Goal: Information Seeking & Learning: Learn about a topic

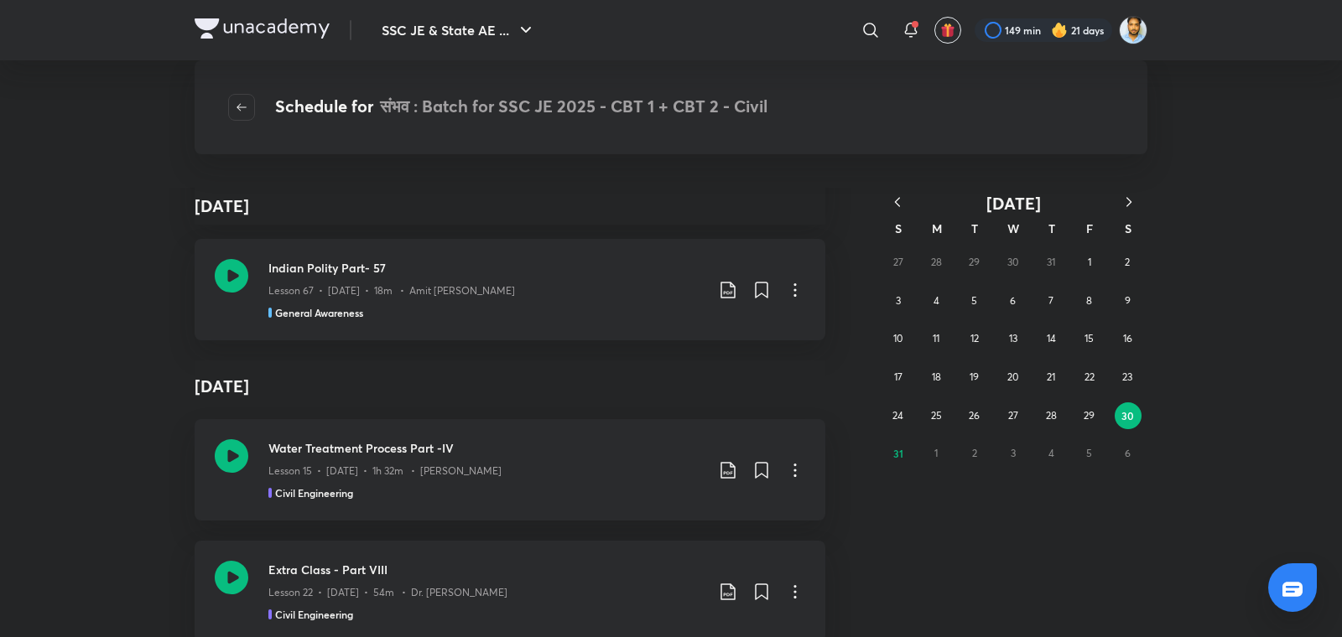
scroll to position [1881, 0]
click at [937, 375] on abbr "18" at bounding box center [936, 377] width 9 height 13
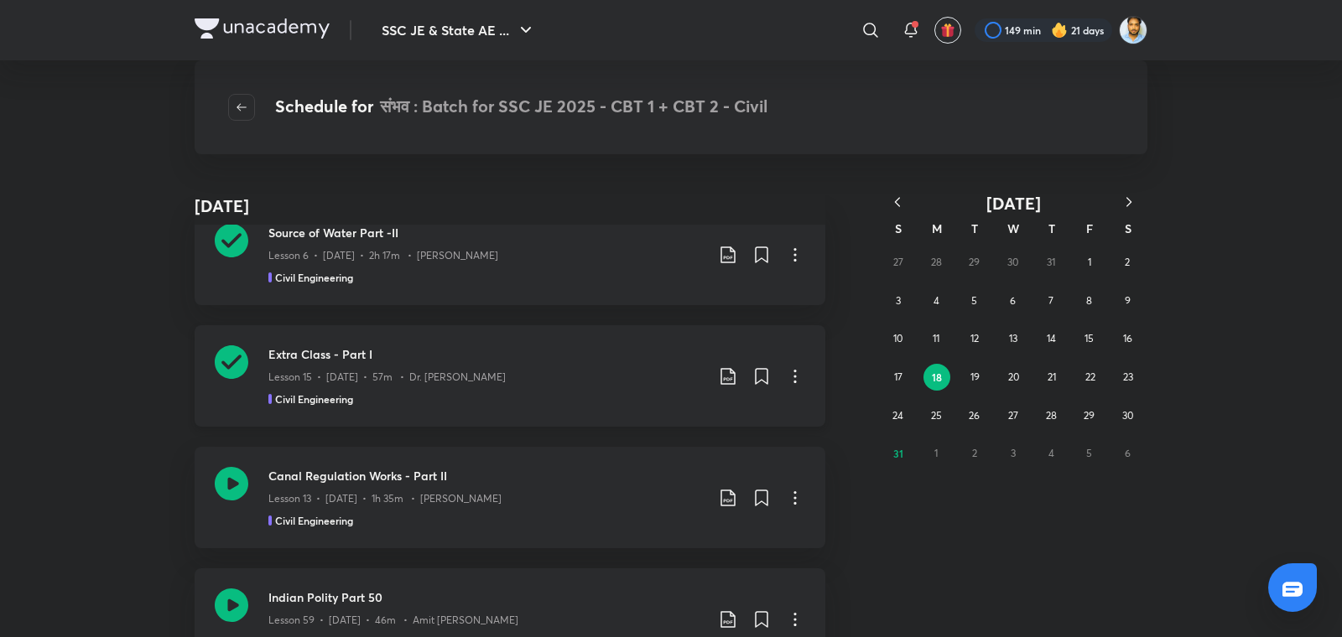
scroll to position [0, 0]
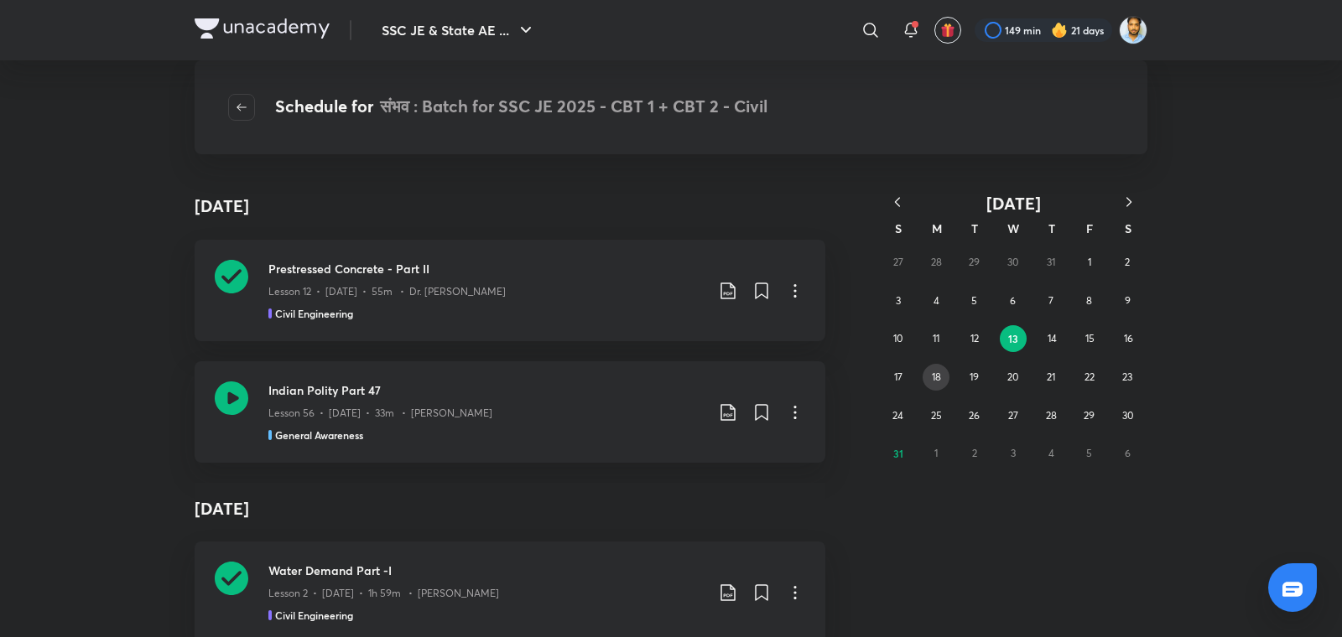
click at [940, 382] on abbr "18" at bounding box center [936, 377] width 9 height 13
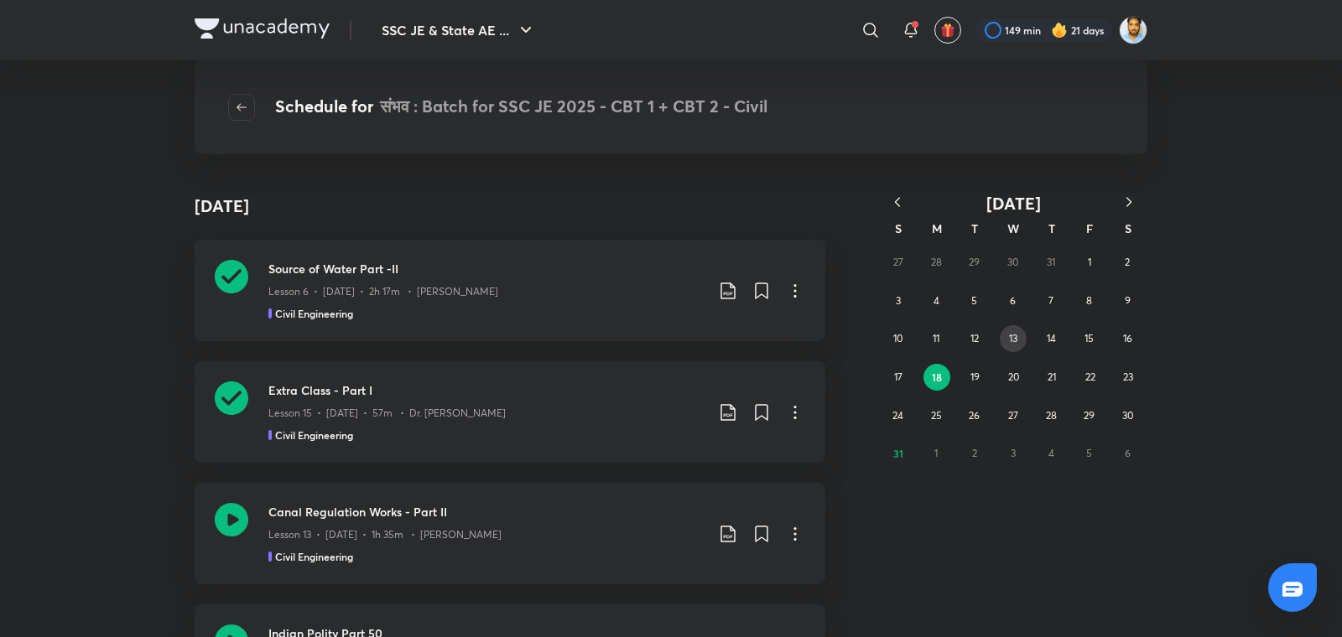
click at [1015, 340] on abbr "13" at bounding box center [1013, 338] width 8 height 13
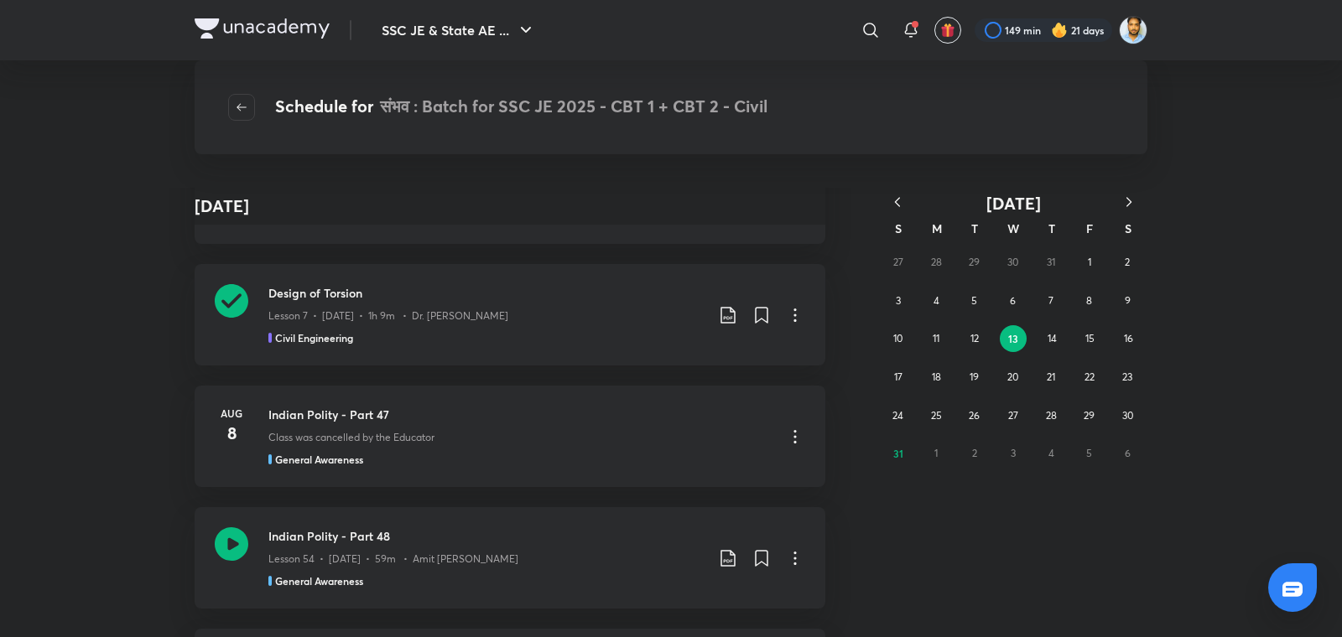
scroll to position [2453, 0]
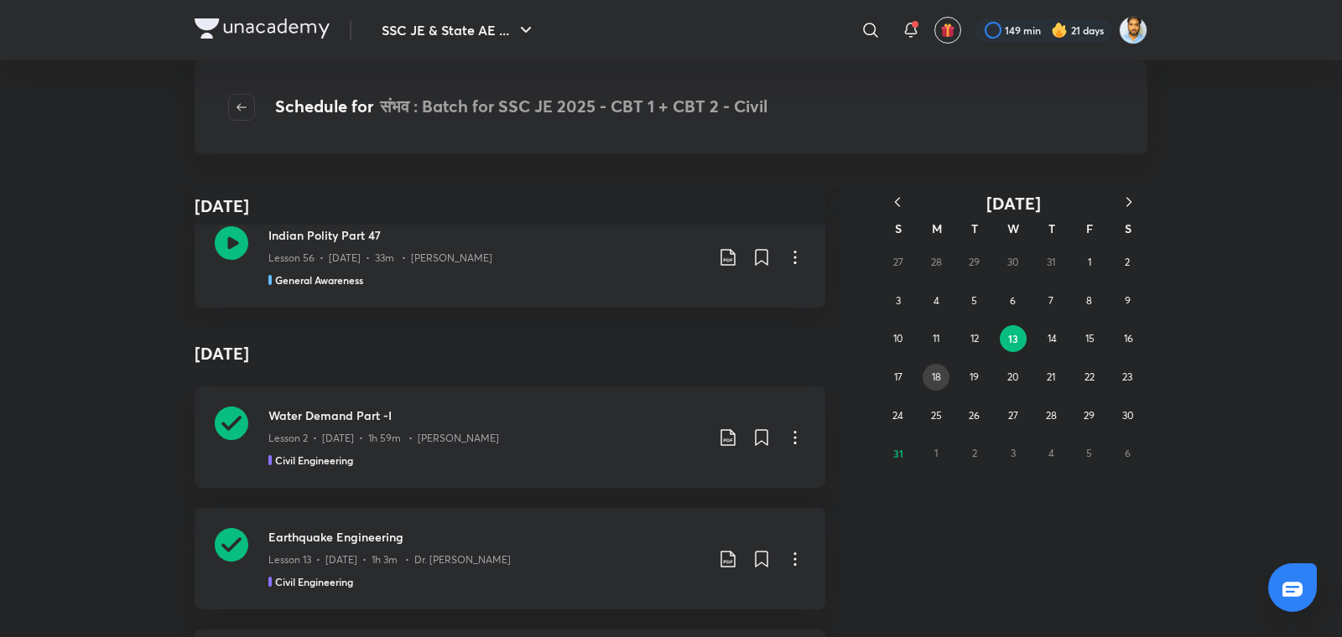
click at [942, 381] on button "18" at bounding box center [935, 377] width 27 height 27
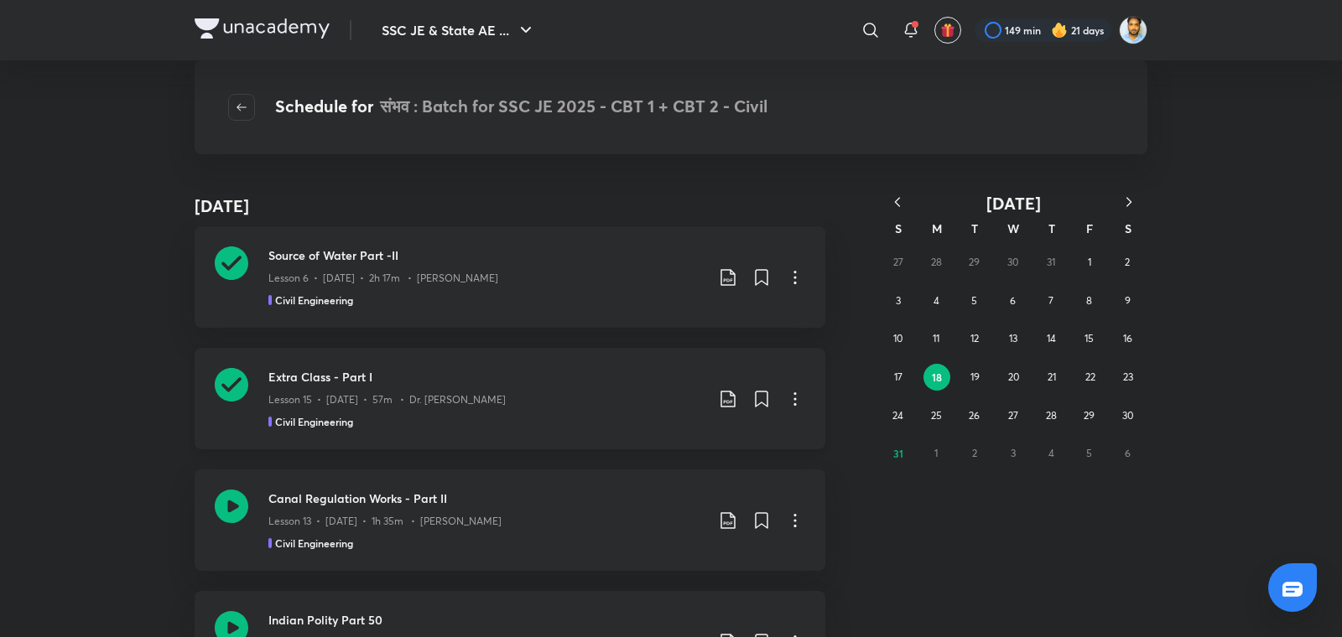
scroll to position [0, 0]
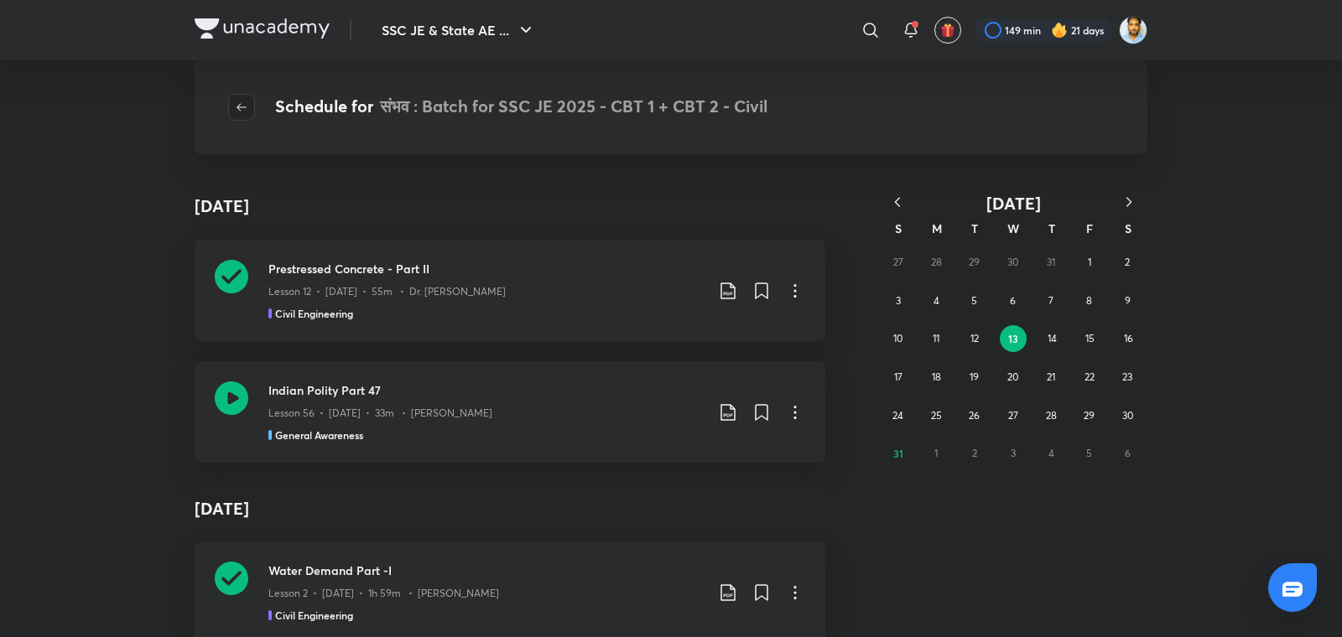
click at [241, 107] on icon "button" at bounding box center [241, 107] width 10 height 8
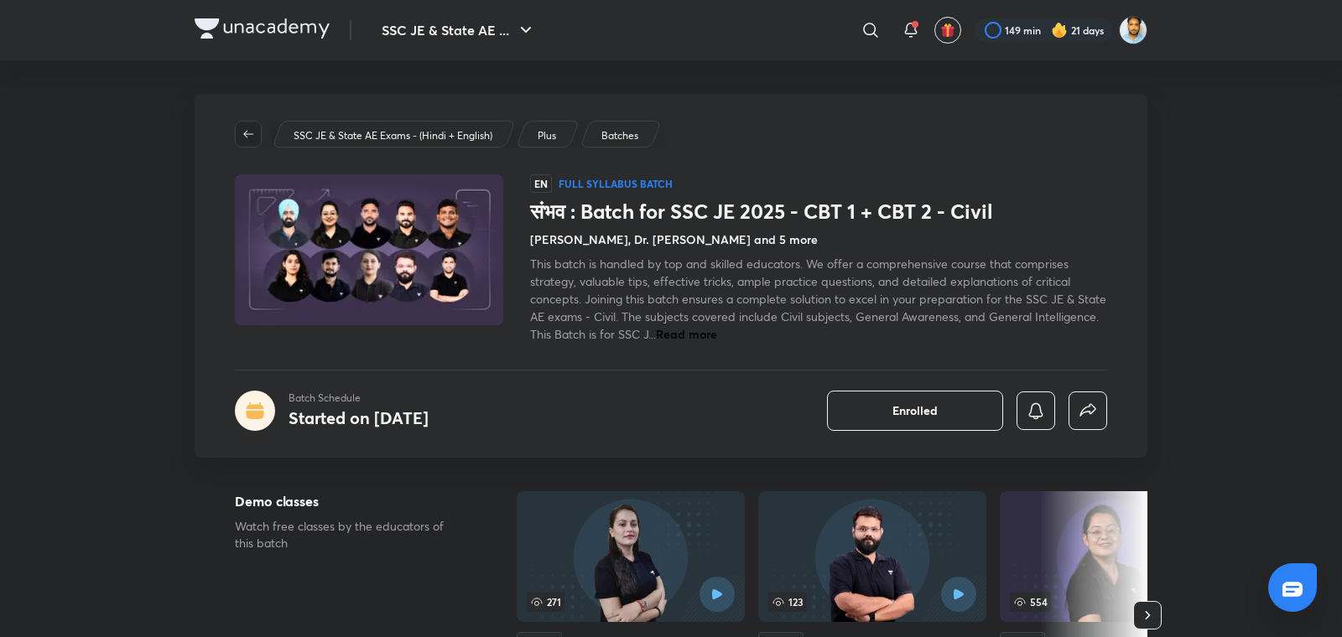
click at [251, 132] on icon "button" at bounding box center [247, 133] width 13 height 13
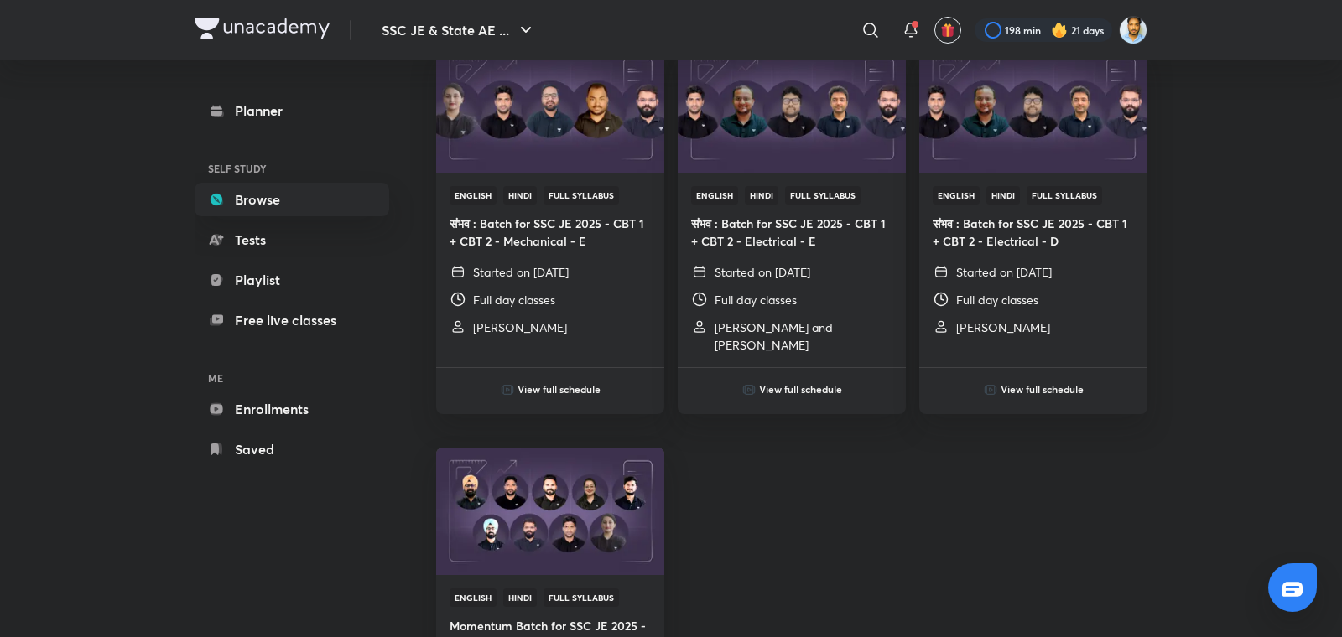
scroll to position [1011, 0]
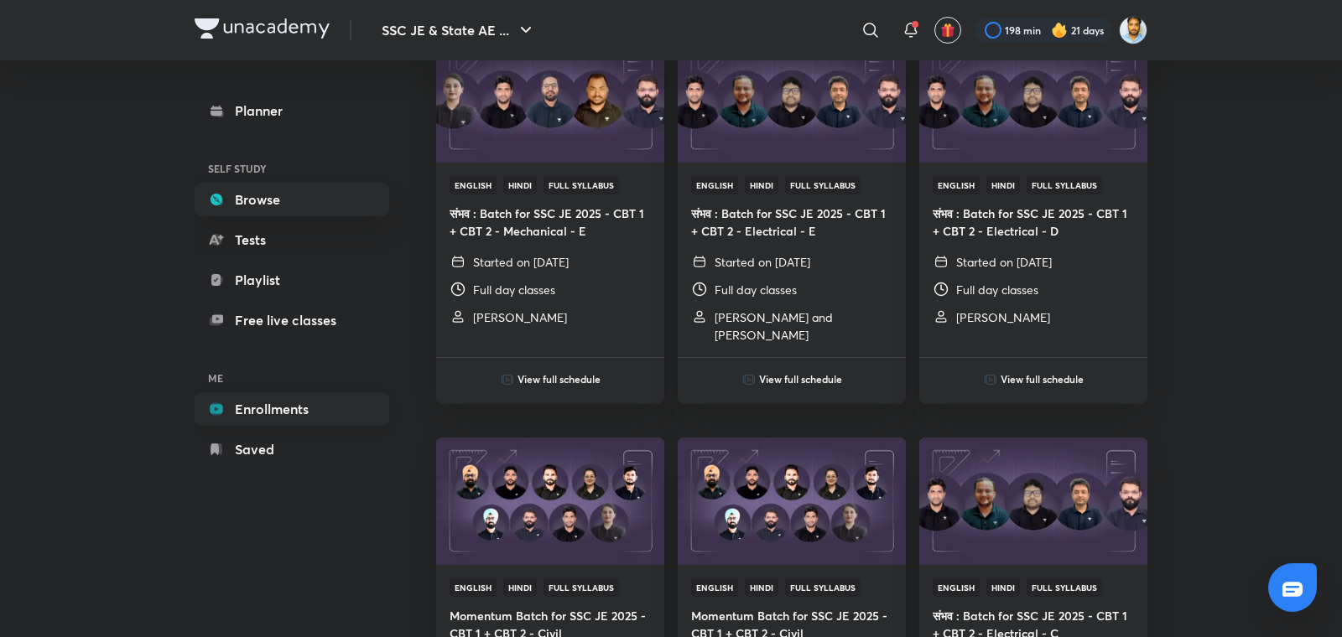
click at [293, 402] on link "Enrollments" at bounding box center [292, 409] width 195 height 34
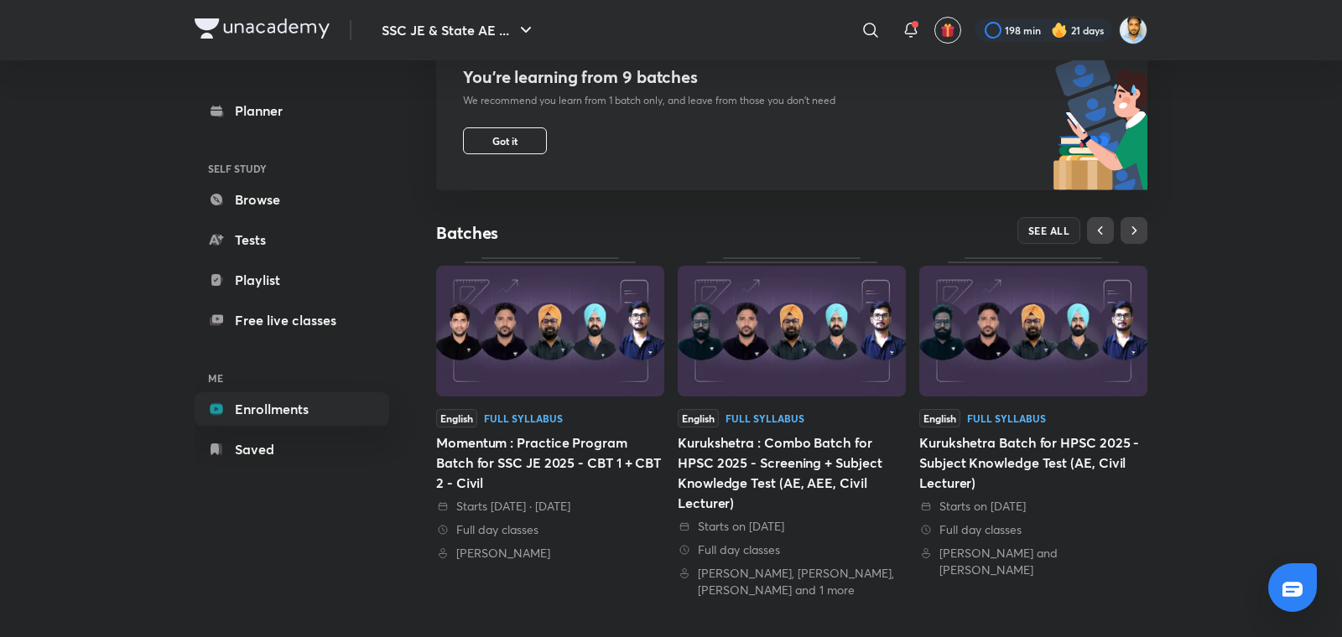
scroll to position [202, 0]
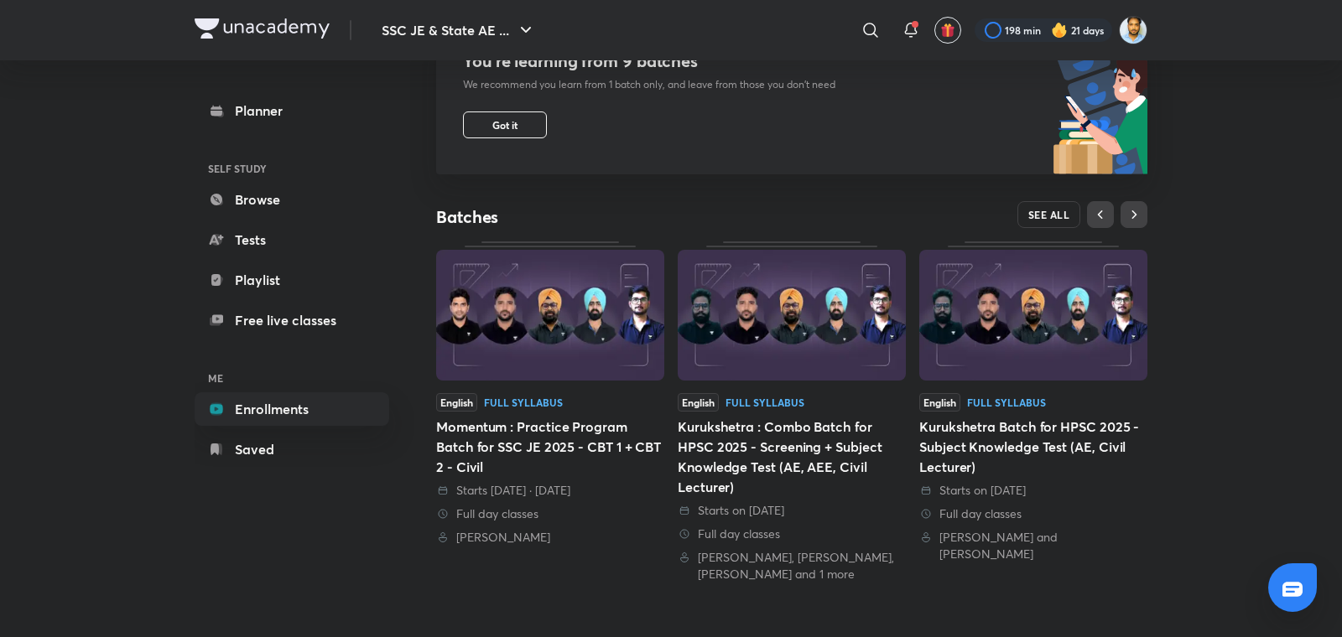
click at [1050, 215] on span "SEE ALL" at bounding box center [1049, 215] width 42 height 12
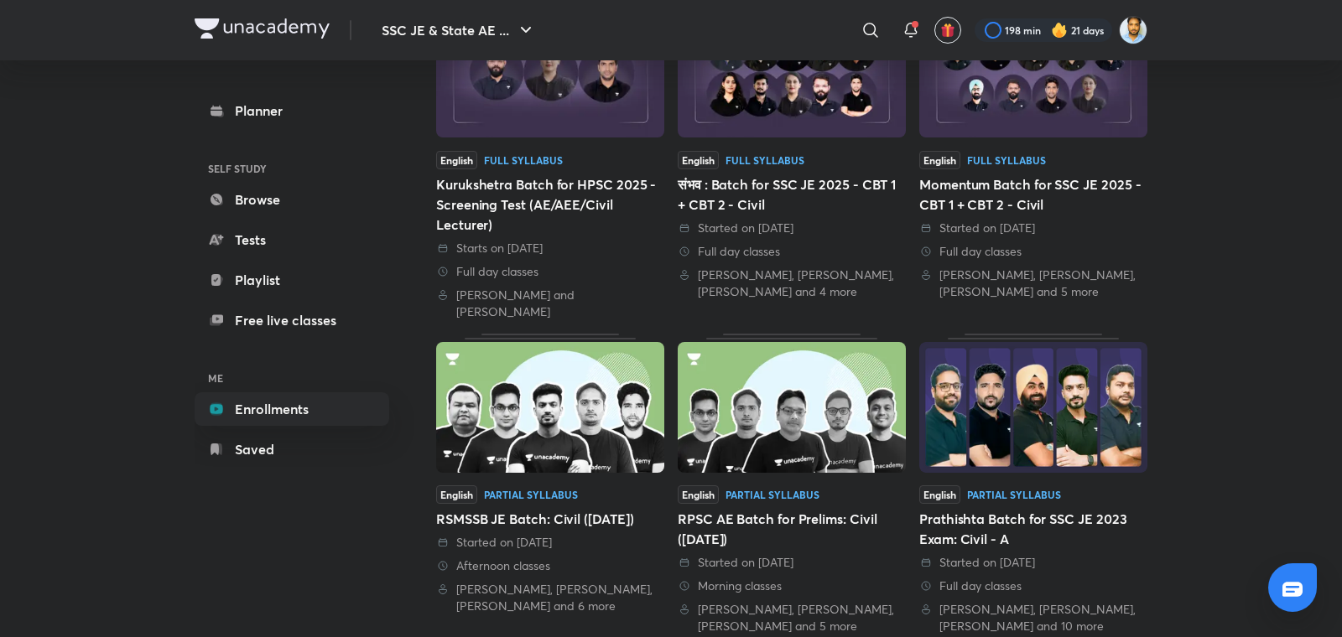
scroll to position [597, 0]
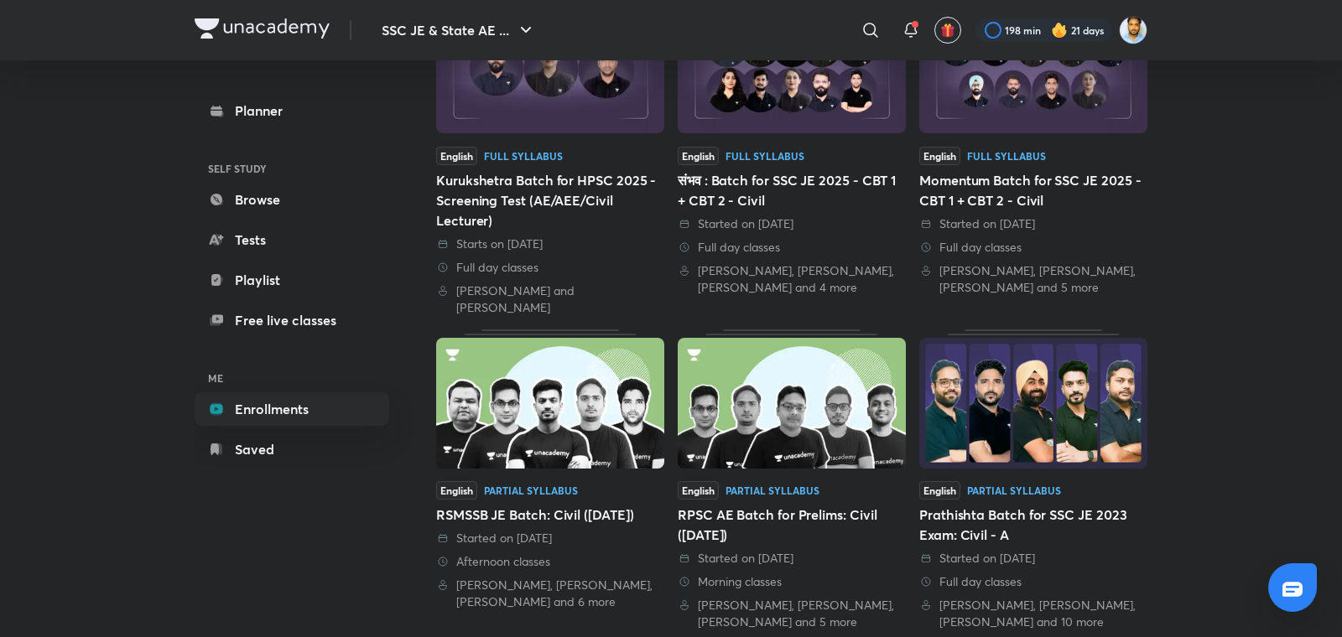
click at [1075, 209] on div "English Full Syllabus Momentum Batch for SSC JE 2025 - CBT 1 + CBT 2 - Civil St…" at bounding box center [1033, 221] width 228 height 149
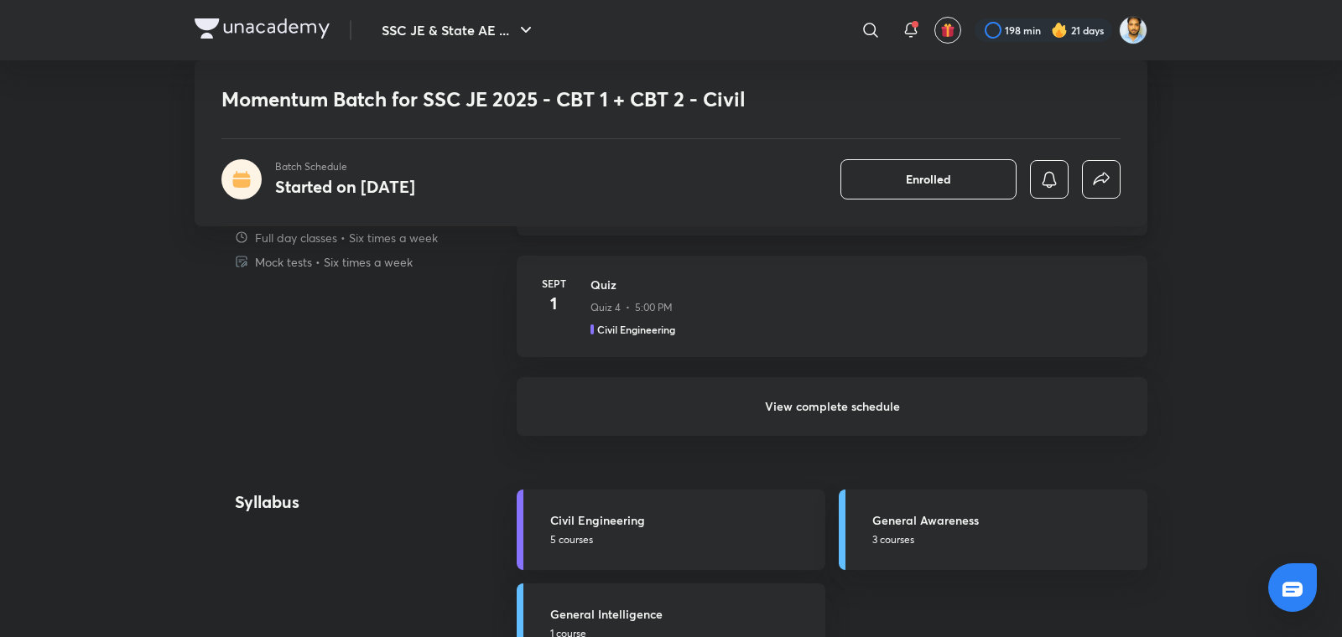
scroll to position [1384, 0]
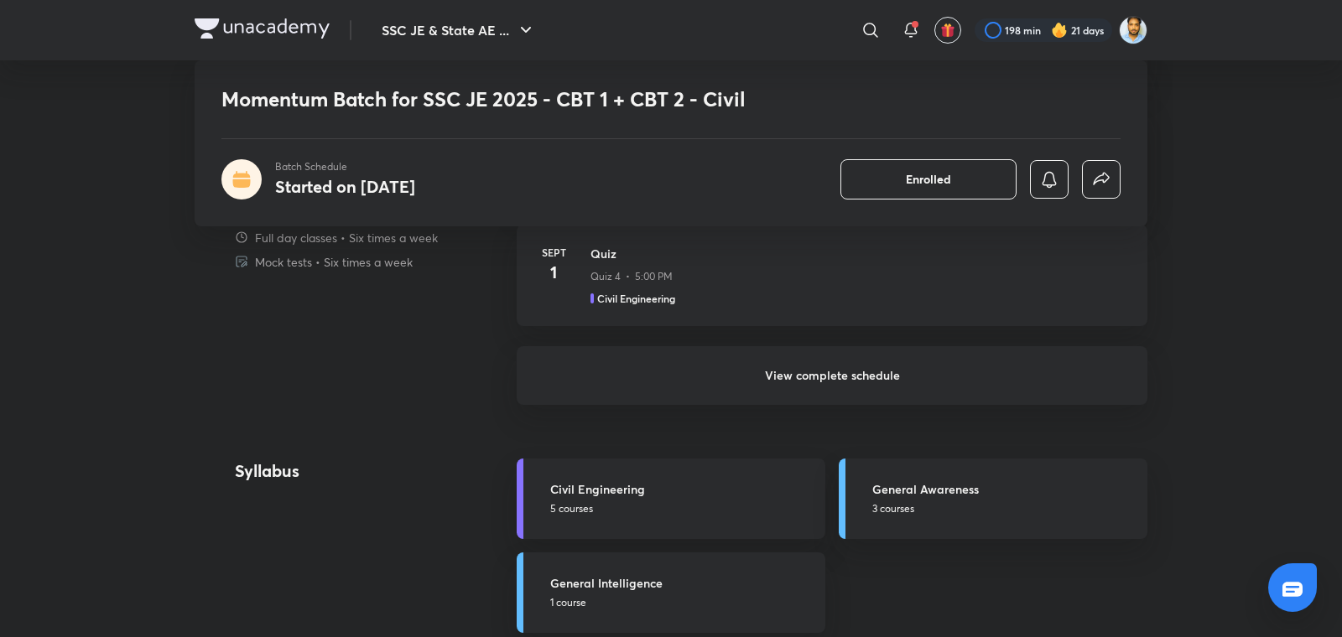
click at [839, 394] on h6 "View complete schedule" at bounding box center [832, 375] width 631 height 59
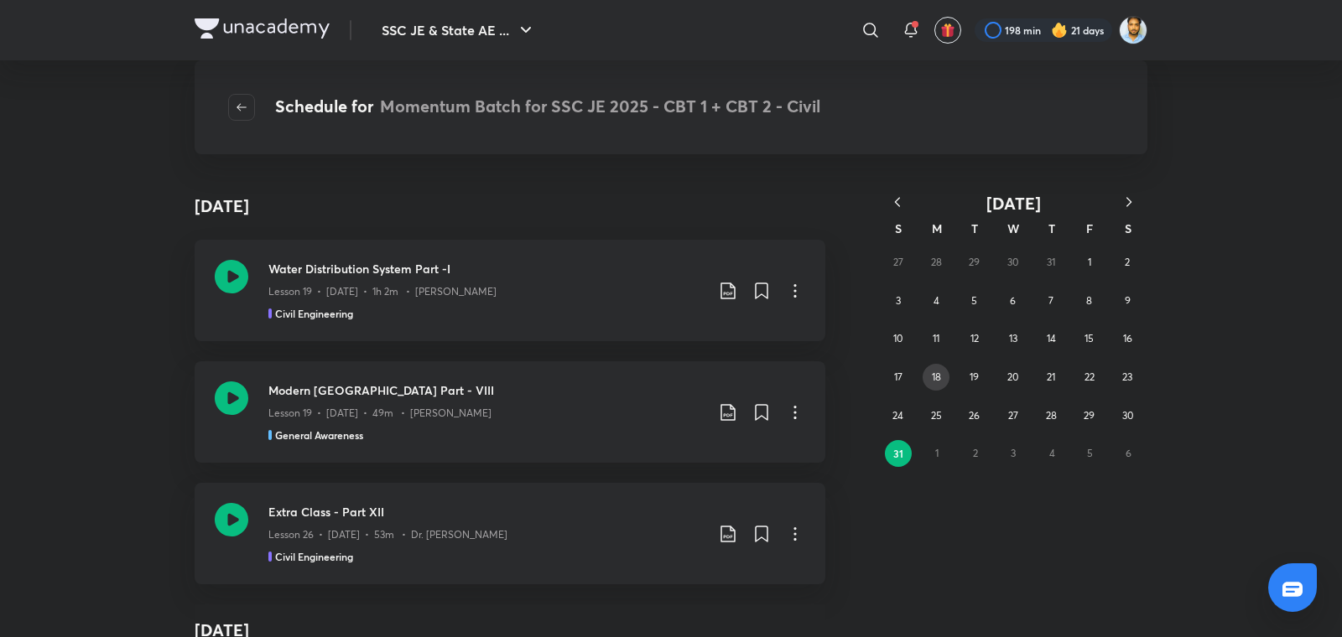
click at [934, 376] on abbr "18" at bounding box center [936, 377] width 9 height 13
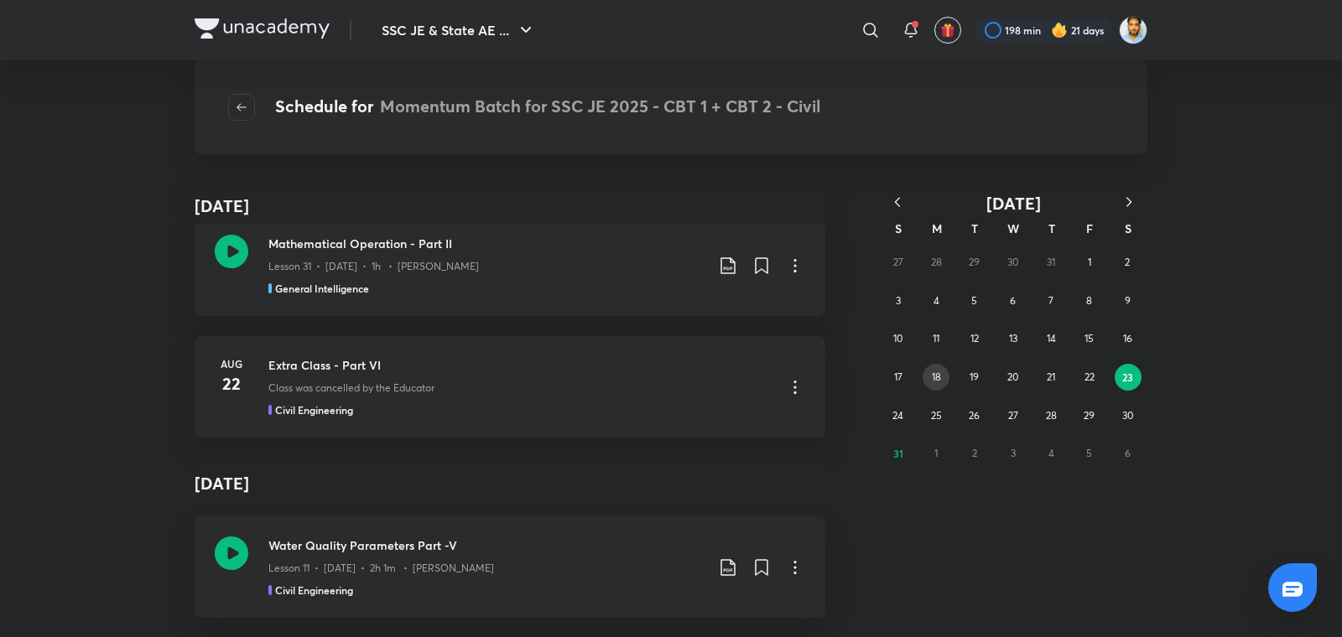
scroll to position [126190, 0]
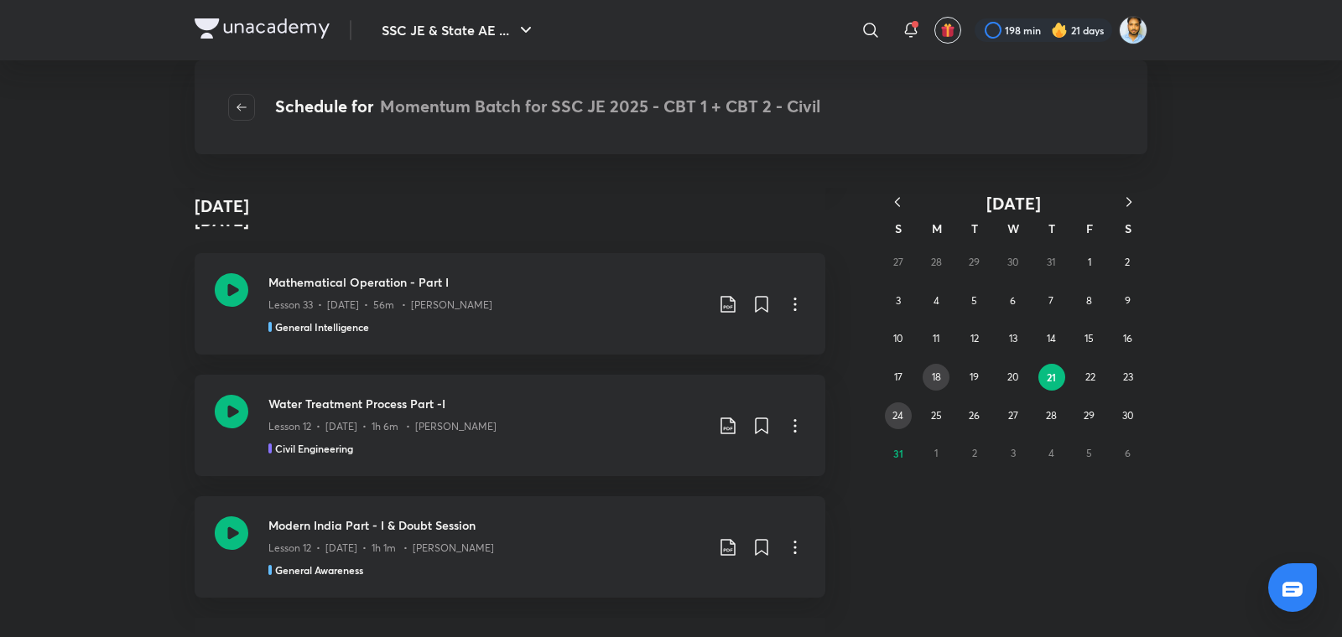
click at [904, 414] on button "24" at bounding box center [898, 415] width 27 height 27
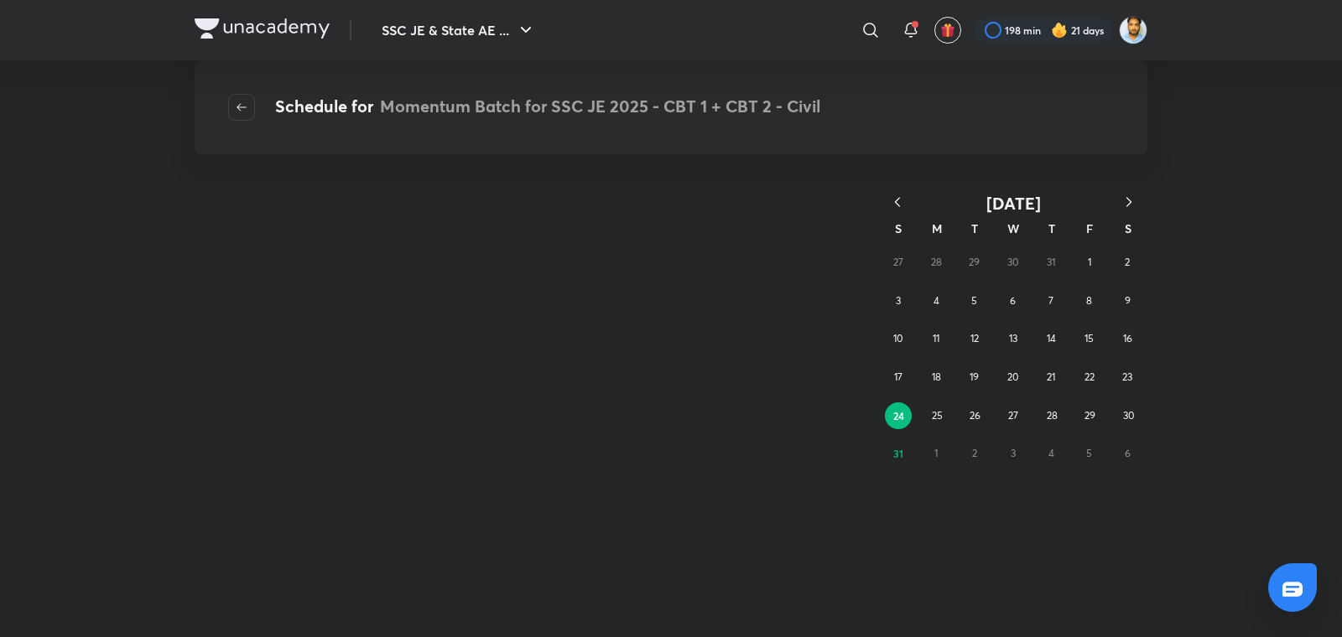
scroll to position [0, 0]
click at [904, 414] on button "24" at bounding box center [898, 415] width 27 height 27
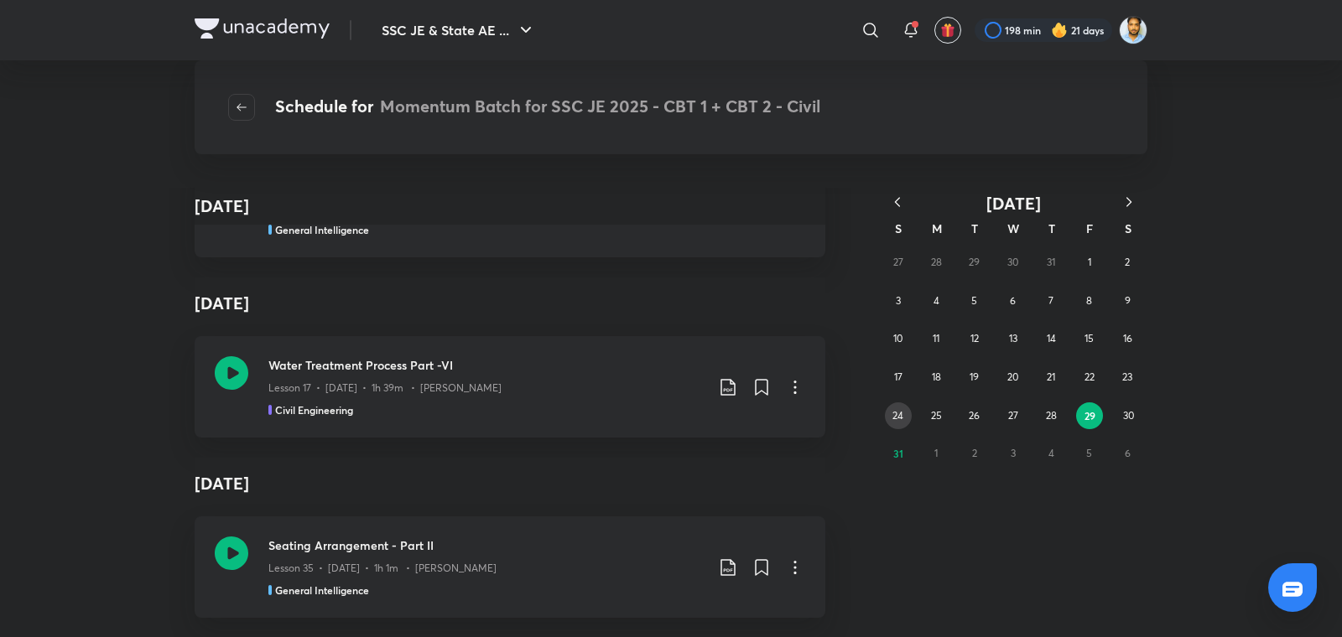
scroll to position [262727, 0]
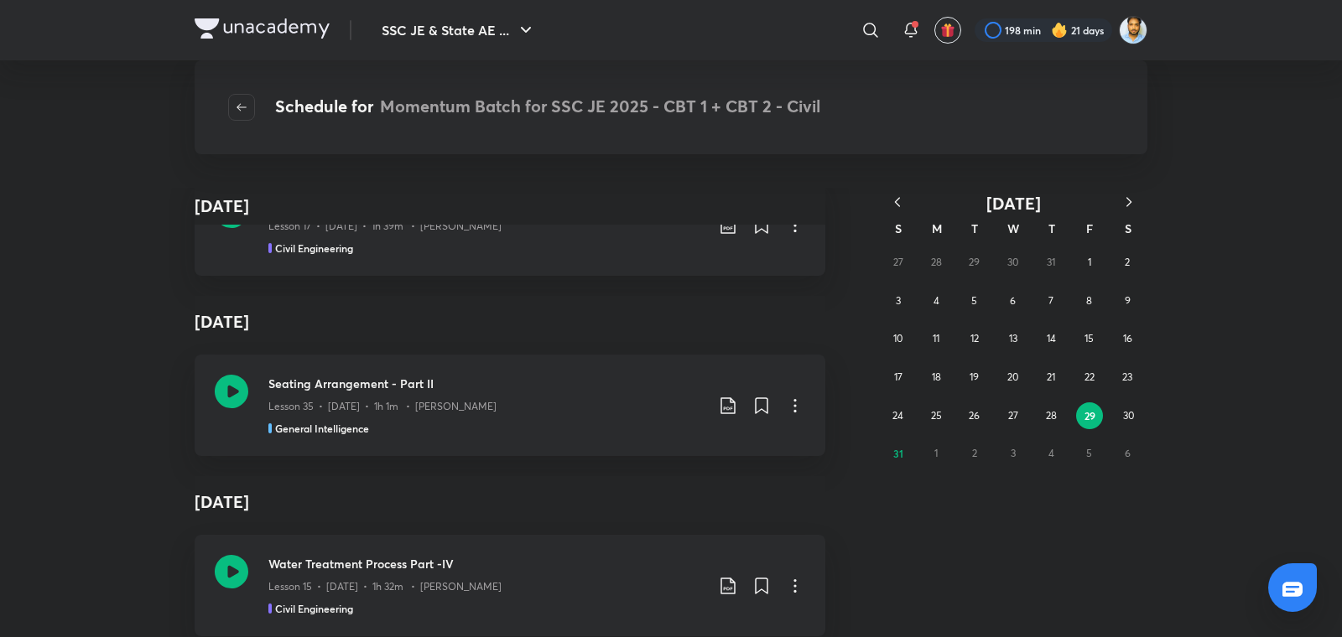
click at [1084, 415] on abbr "29" at bounding box center [1089, 415] width 11 height 13
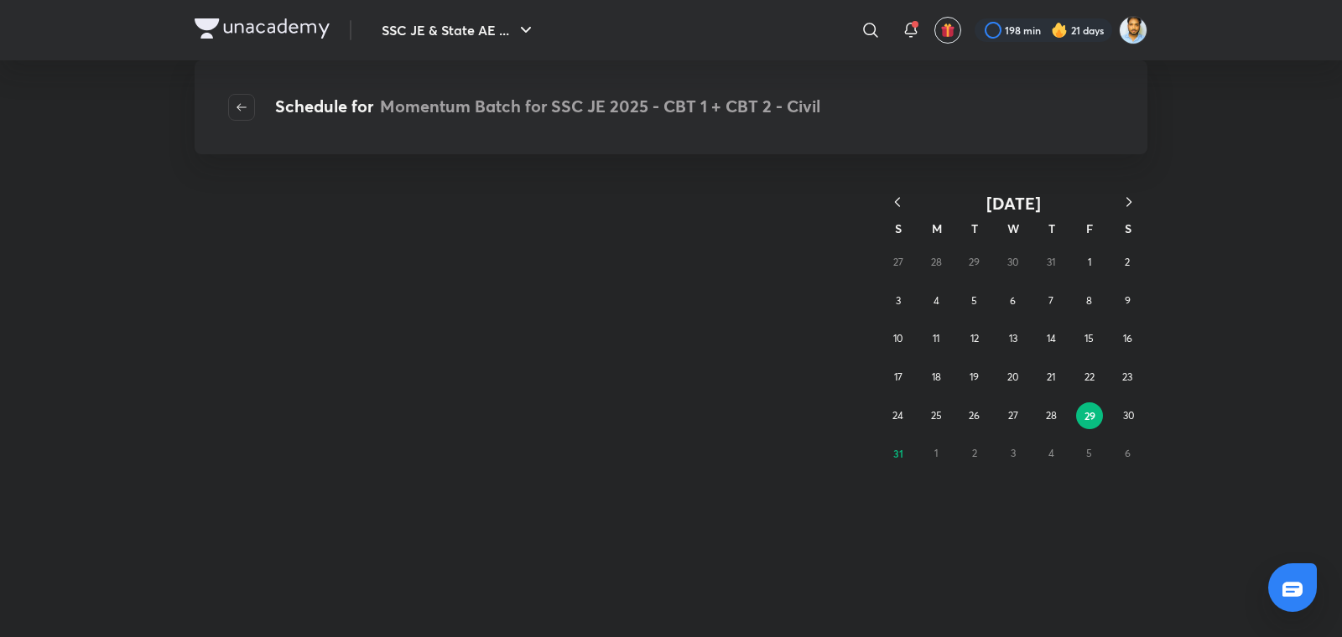
scroll to position [0, 0]
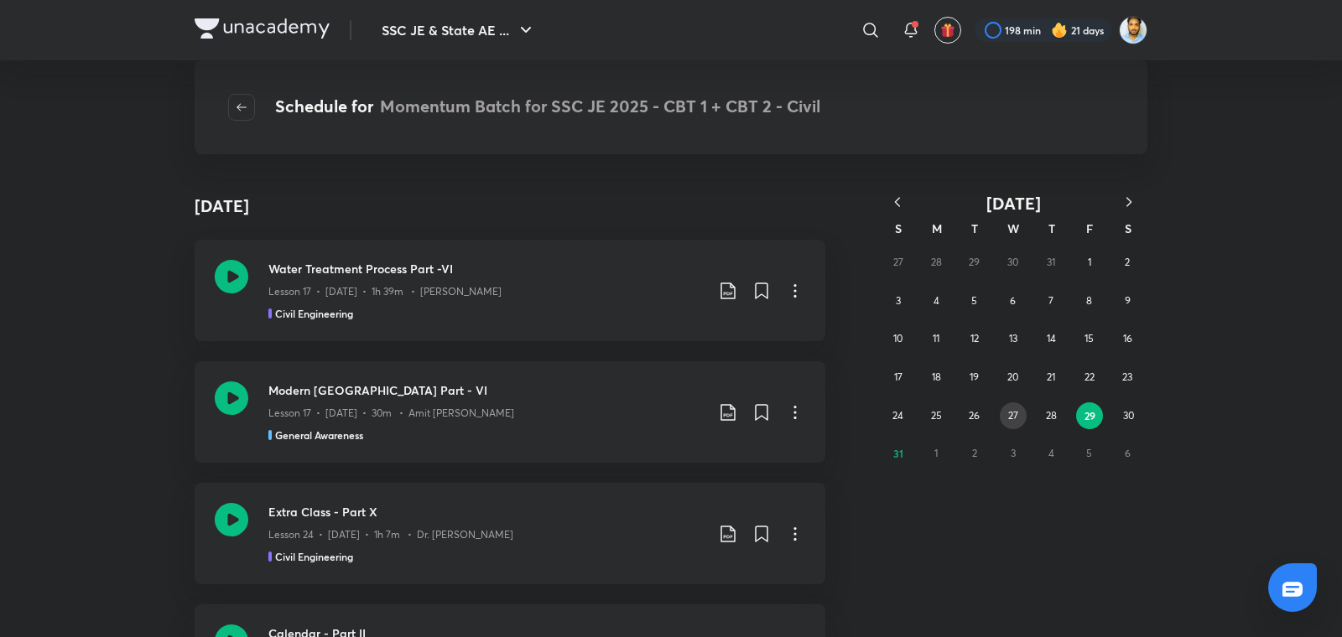
click at [1010, 423] on button "27" at bounding box center [1012, 415] width 27 height 27
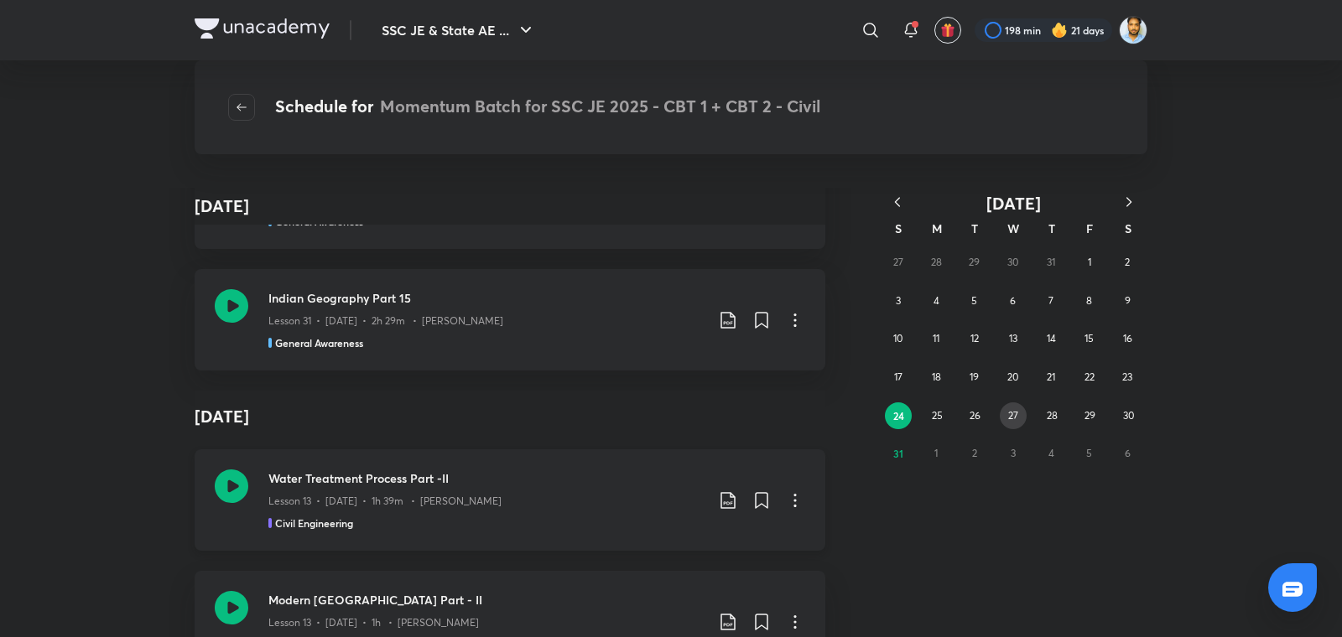
scroll to position [2156, 0]
click at [1014, 419] on abbr "27" at bounding box center [1013, 415] width 10 height 13
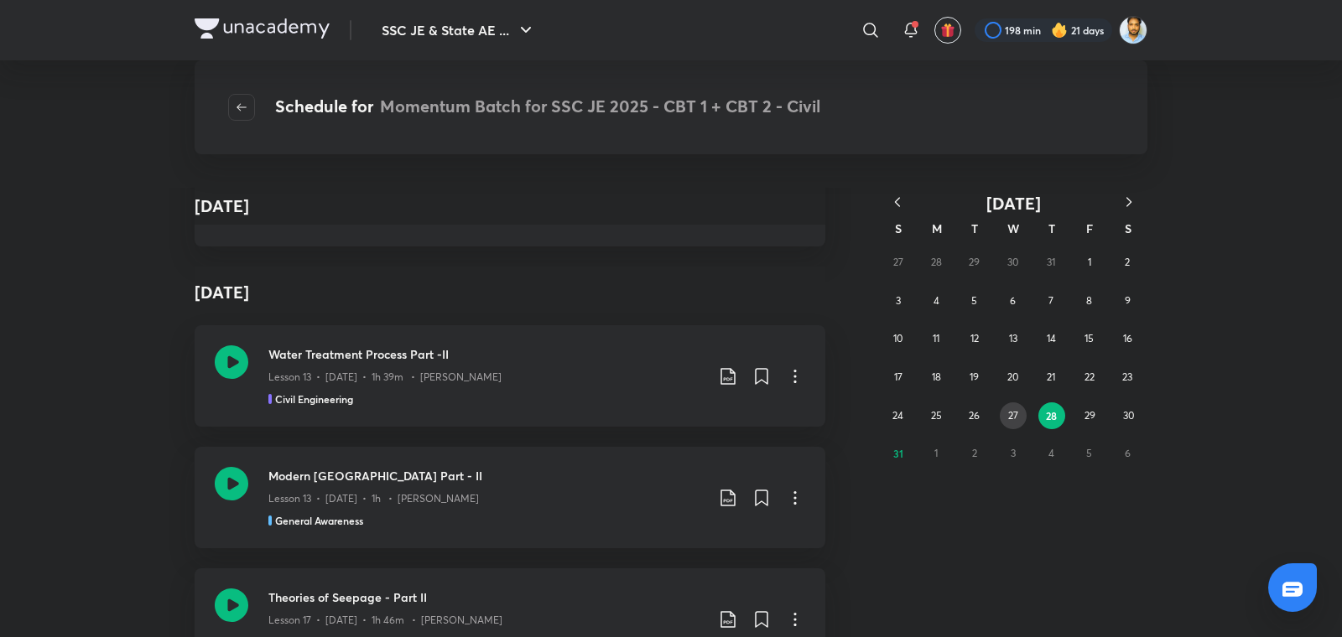
scroll to position [8229, 0]
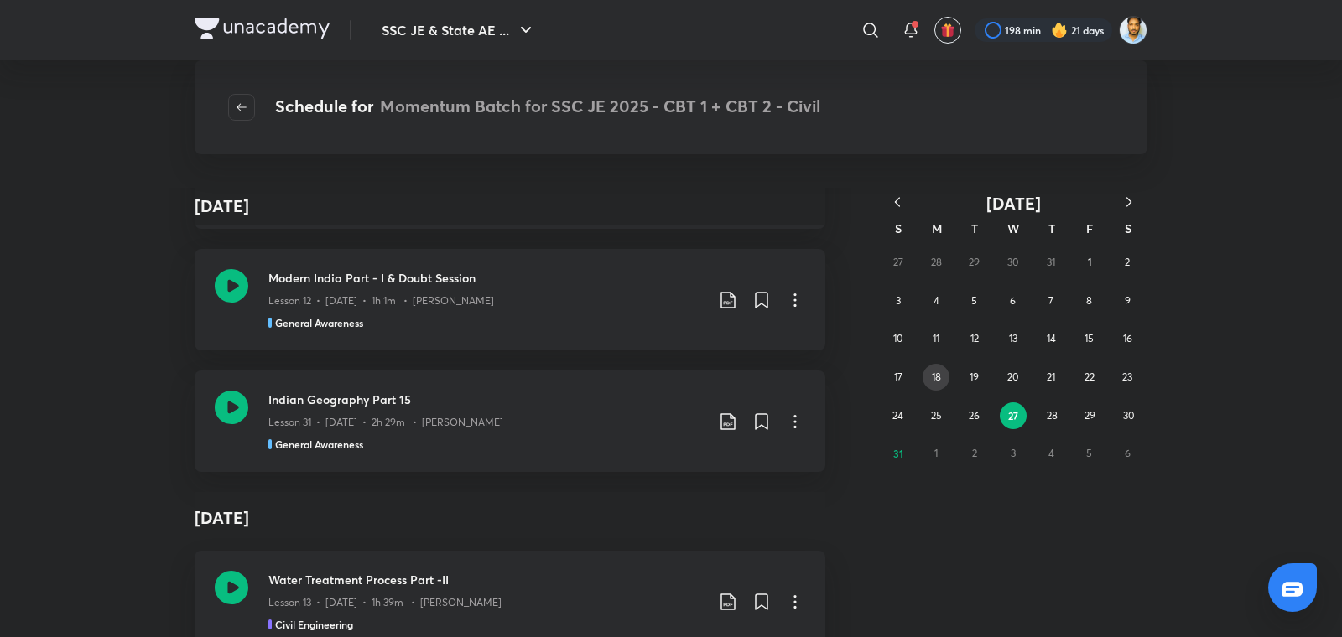
click at [935, 374] on abbr "18" at bounding box center [936, 377] width 9 height 13
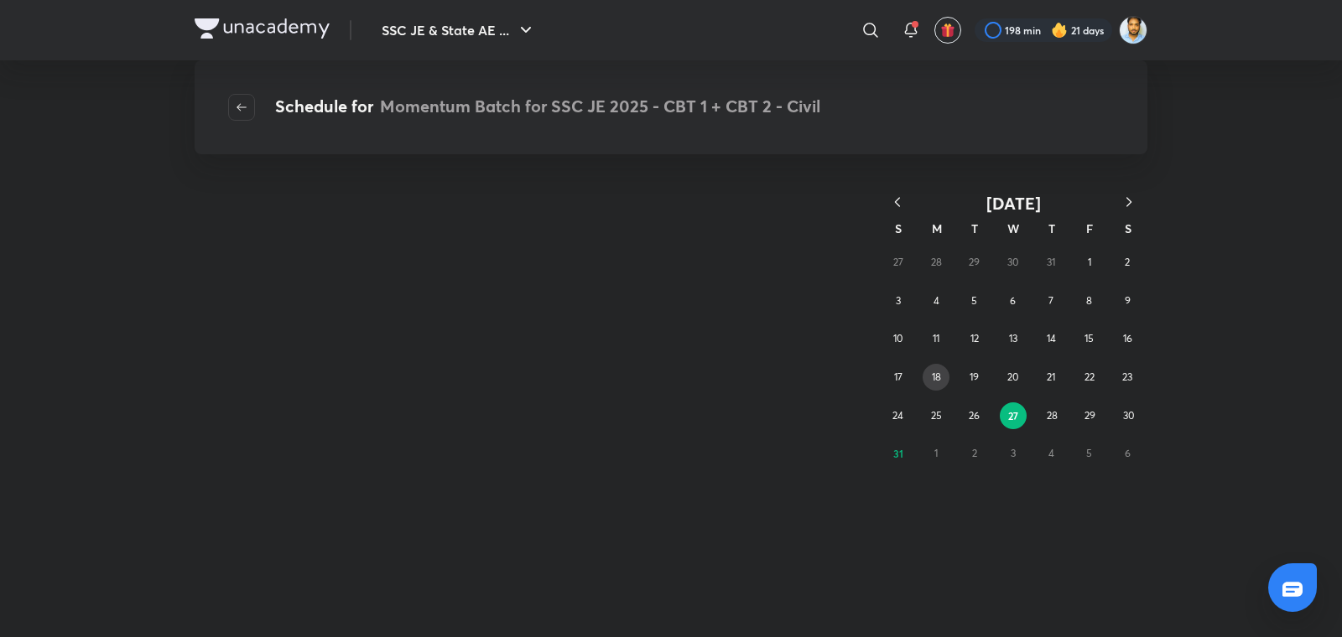
scroll to position [0, 0]
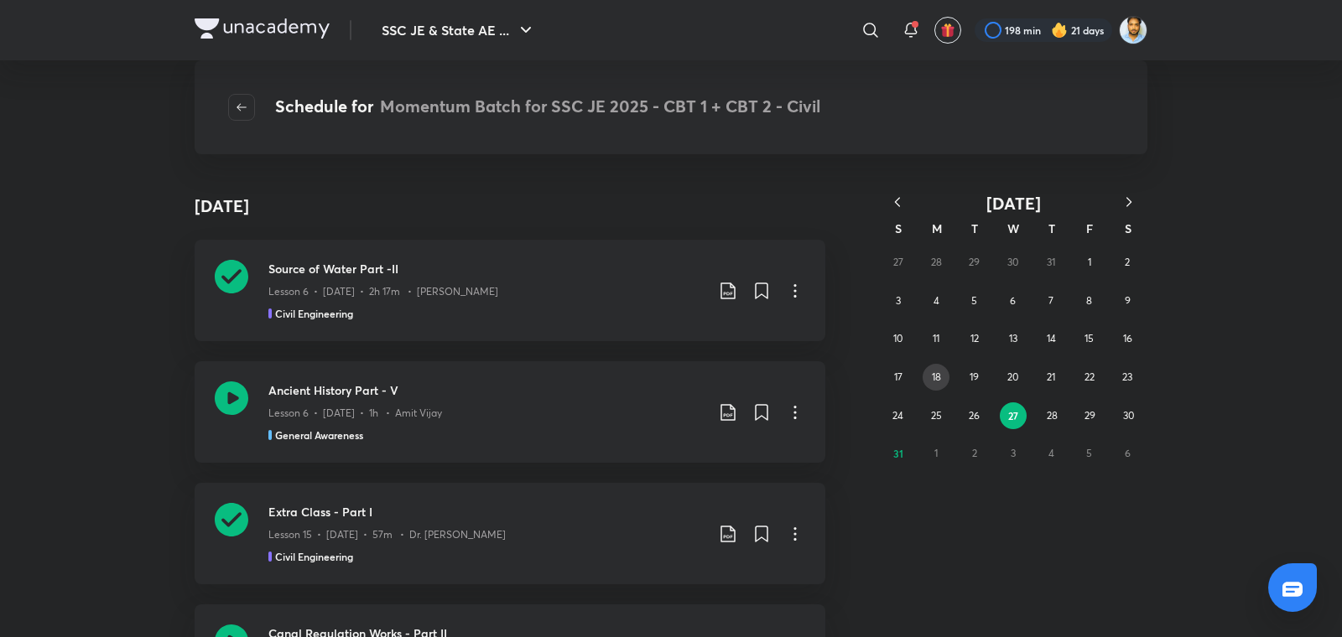
click at [937, 376] on abbr "18" at bounding box center [936, 377] width 9 height 13
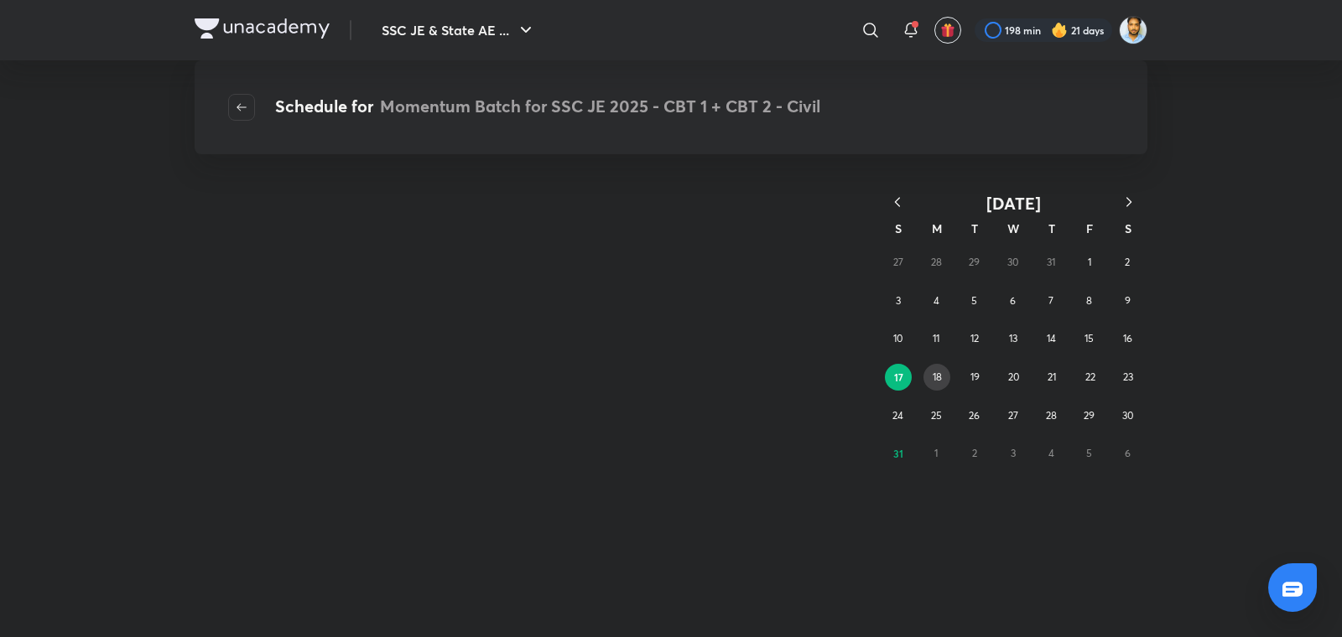
click at [937, 376] on abbr "18" at bounding box center [936, 377] width 9 height 13
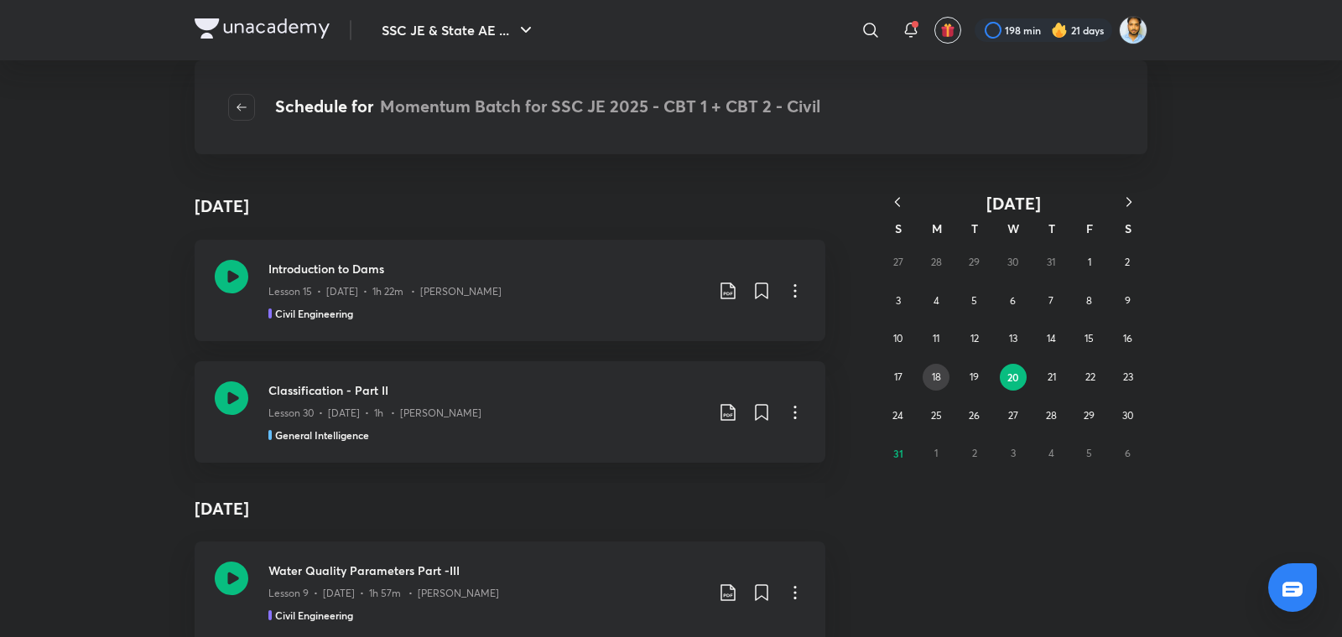
click at [933, 375] on abbr "18" at bounding box center [936, 377] width 9 height 13
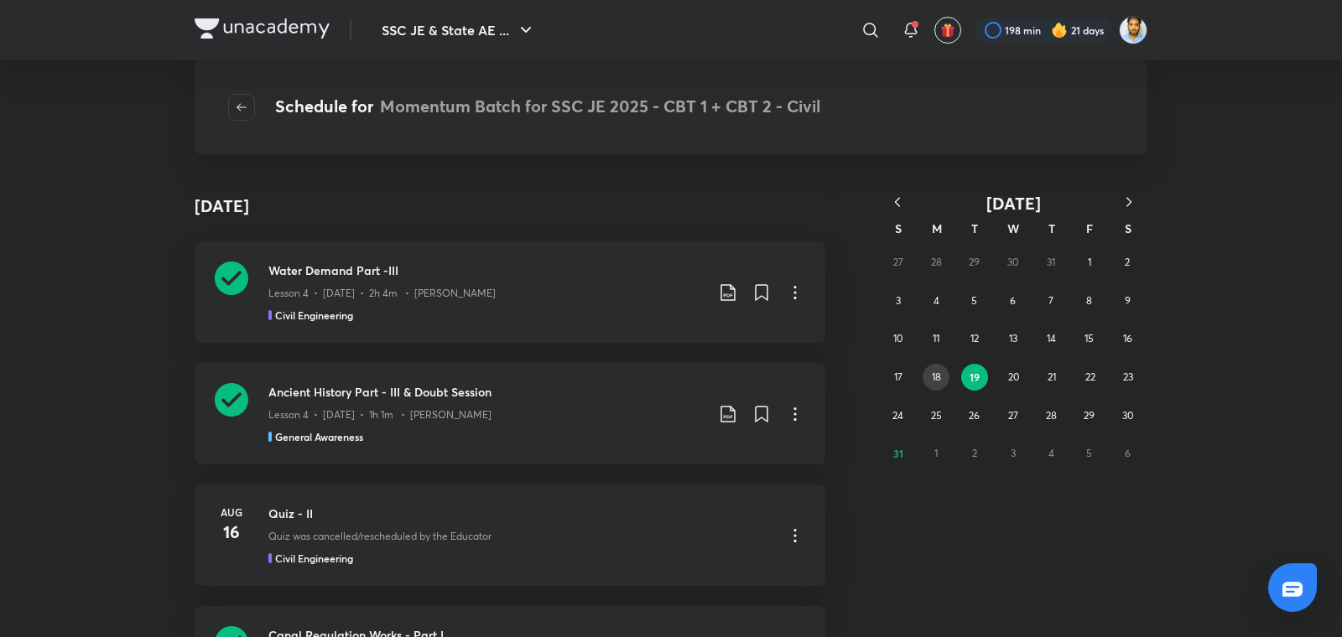
scroll to position [41889, 0]
